Goal: Find contact information: Find contact information

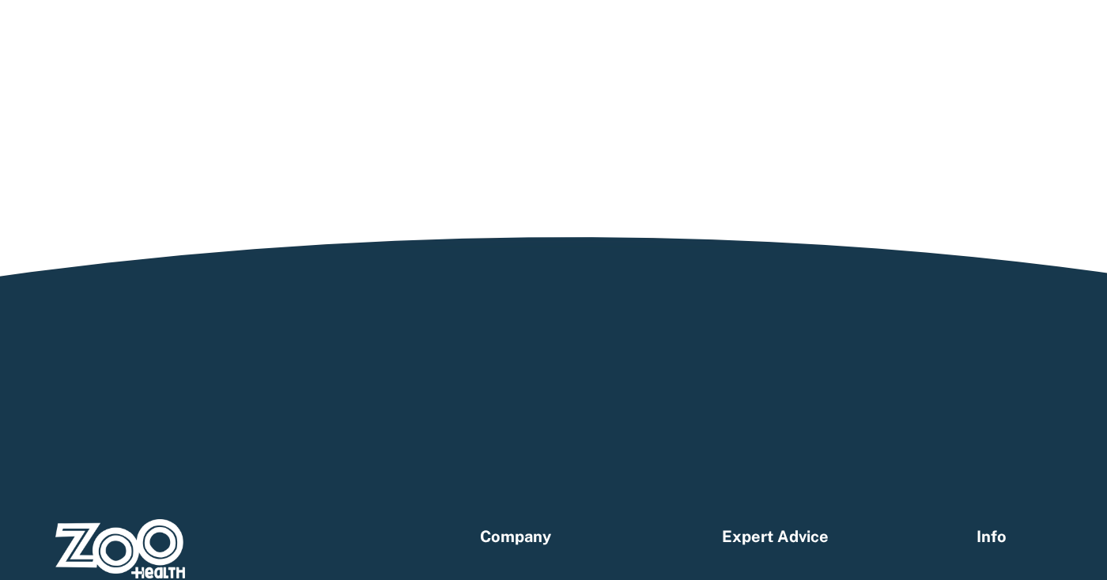
scroll to position [2980, 0]
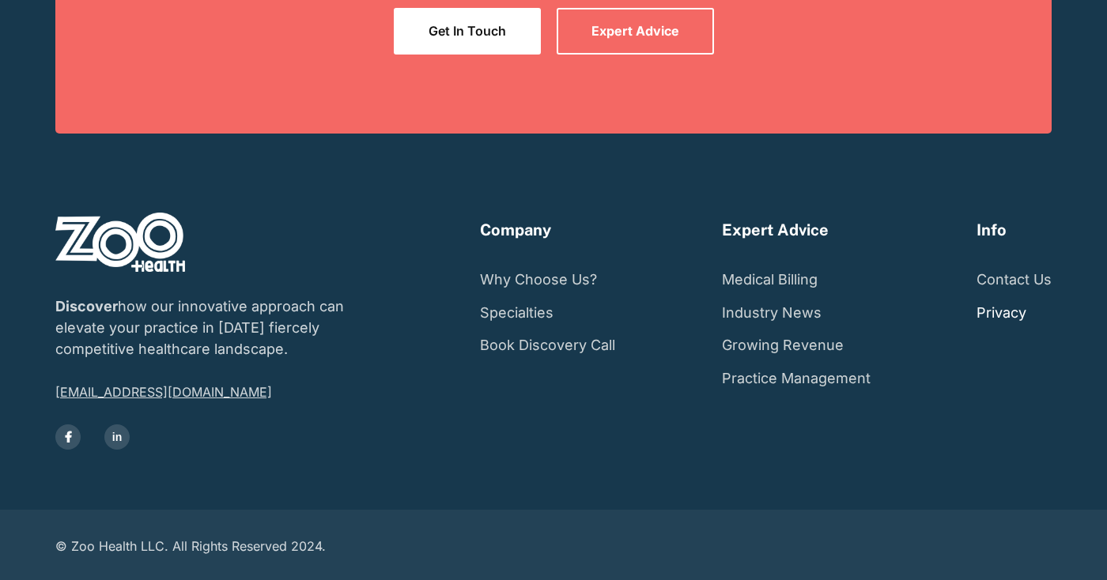
click at [994, 311] on link "Privacy" at bounding box center [1002, 313] width 50 height 33
click at [1014, 278] on link "Contact Us" at bounding box center [1014, 279] width 75 height 33
